Goal: Find specific page/section

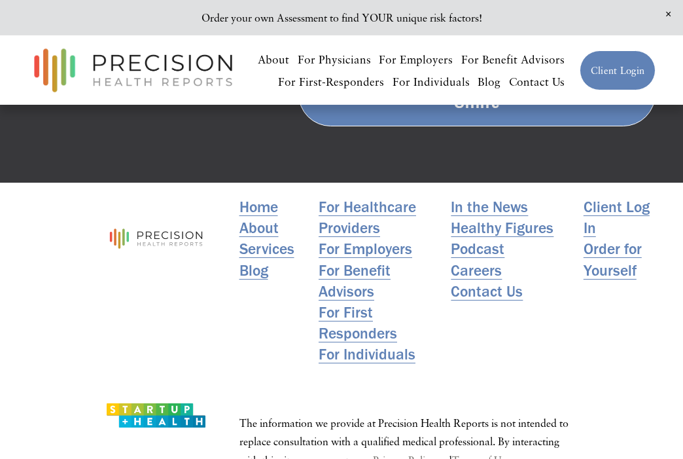
scroll to position [2592, 0]
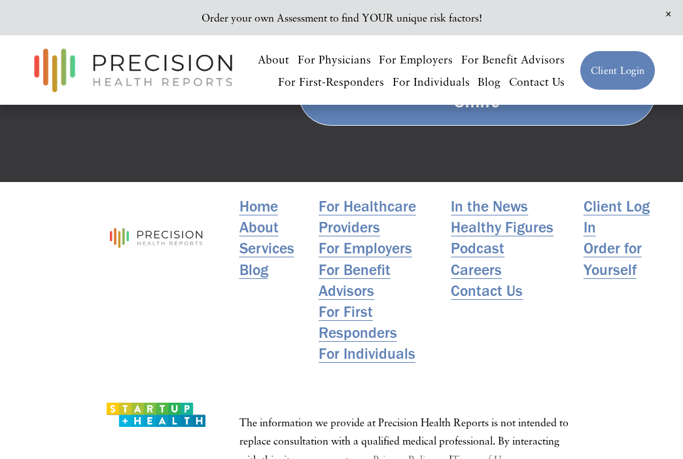
click at [482, 259] on link "Careers" at bounding box center [476, 269] width 51 height 21
